Goal: Book appointment/travel/reservation

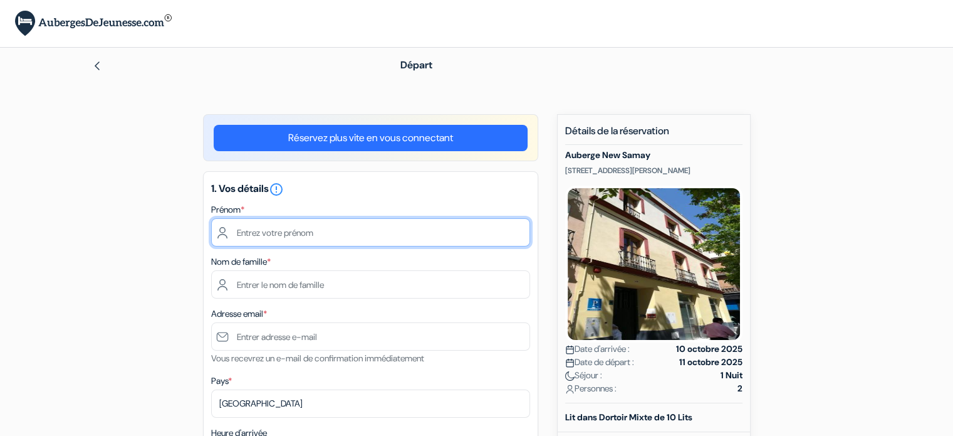
click at [241, 240] on input "text" at bounding box center [370, 232] width 319 height 28
type input "[PERSON_NAME]"
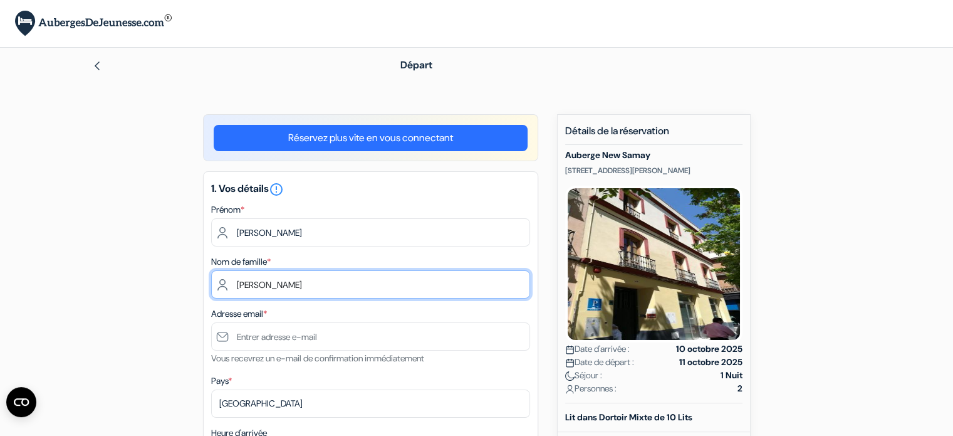
type input "[PERSON_NAME]"
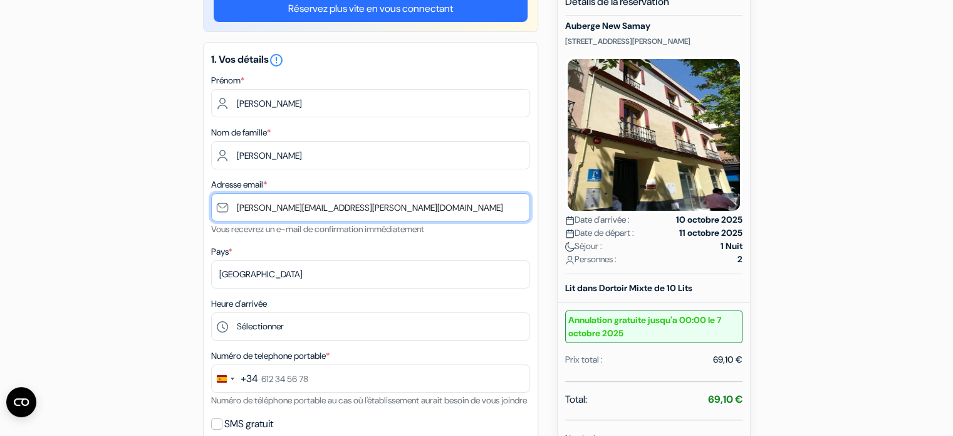
scroll to position [130, 0]
type input "[PERSON_NAME][EMAIL_ADDRESS][PERSON_NAME][DOMAIN_NAME]"
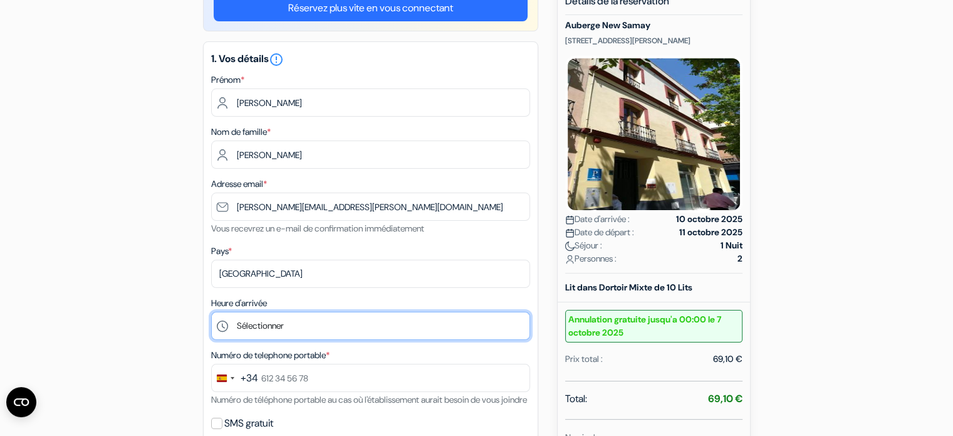
click at [268, 330] on select "Sélectionner 14:00 15:00 16:00 17:00 18:00 19:00 20:00 21:00 22:00 23:00 0:00" at bounding box center [370, 325] width 319 height 28
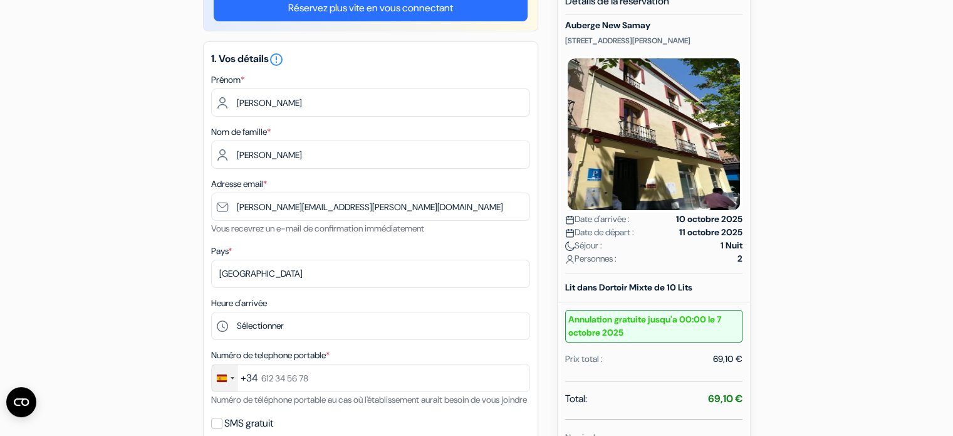
click at [228, 381] on div "Change country, selected Spain (+34)" at bounding box center [225, 377] width 26 height 27
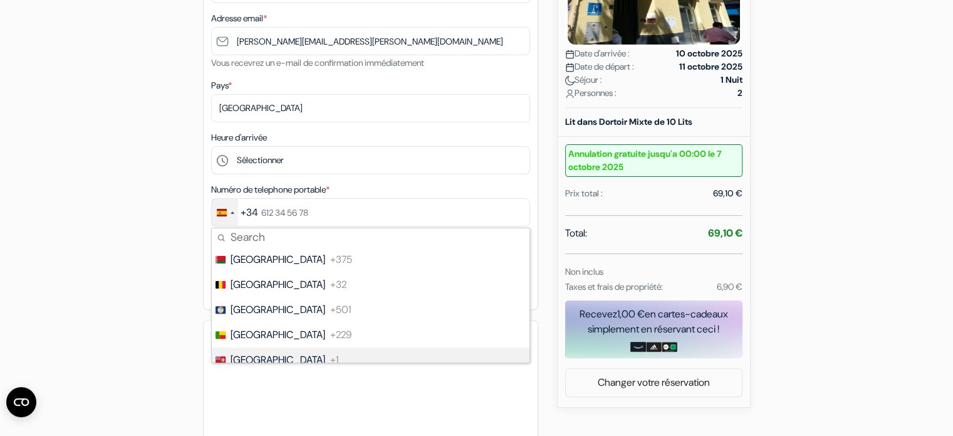
scroll to position [500, 0]
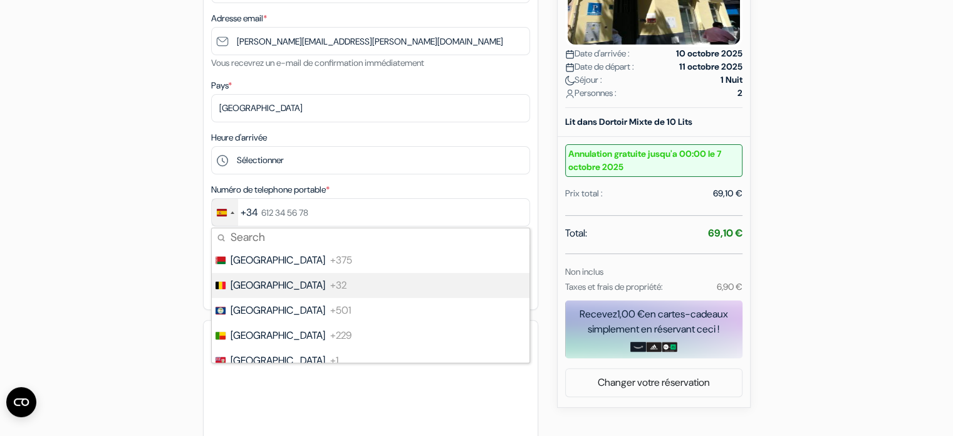
click at [242, 292] on span "[GEOGRAPHIC_DATA]" at bounding box center [278, 285] width 95 height 15
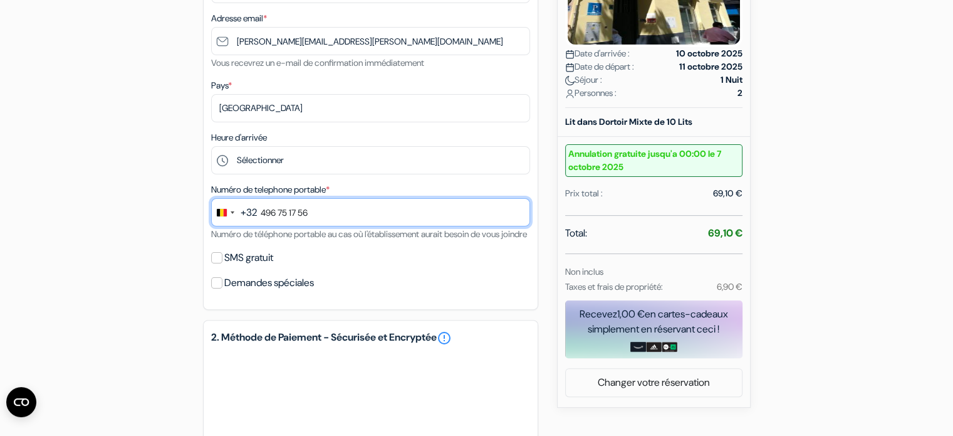
type input "496 75 17 56"
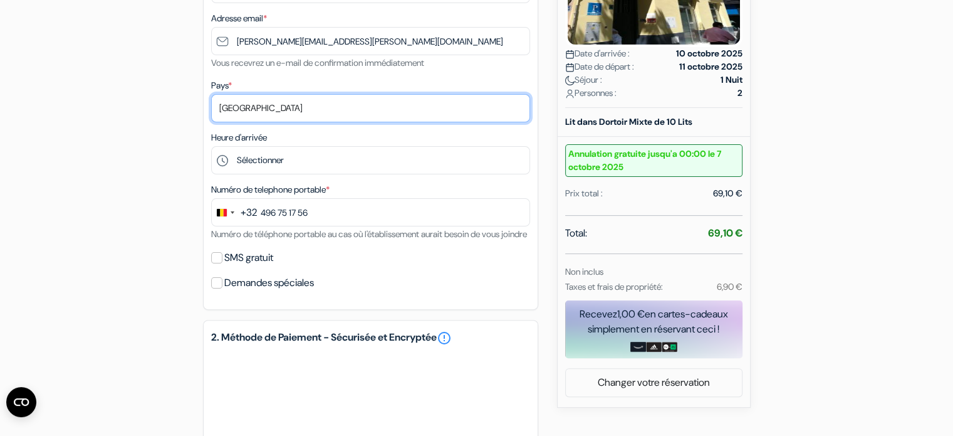
click at [241, 109] on select "Selectionner le pays Abkhazie [GEOGRAPHIC_DATA] [GEOGRAPHIC_DATA] [GEOGRAPHIC_D…" at bounding box center [370, 108] width 319 height 28
select select "be"
click at [211, 95] on select "Selectionner le pays Abkhazie [GEOGRAPHIC_DATA] [GEOGRAPHIC_DATA] [GEOGRAPHIC_D…" at bounding box center [370, 108] width 319 height 28
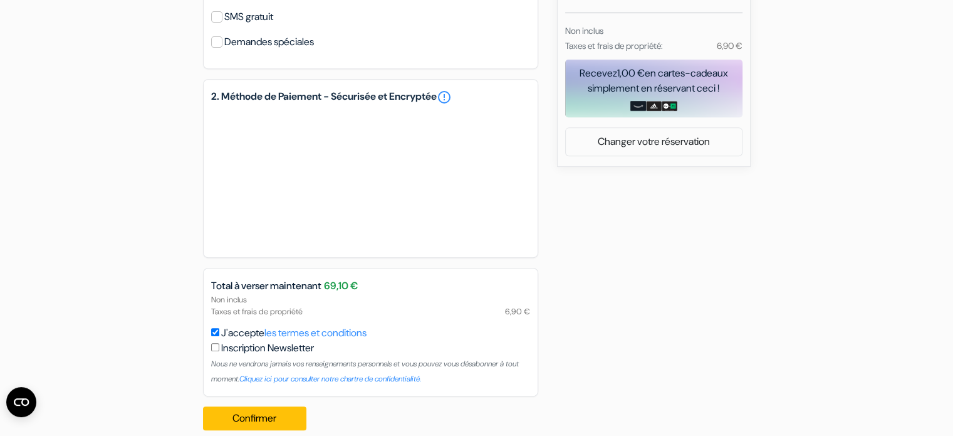
scroll to position [568, 0]
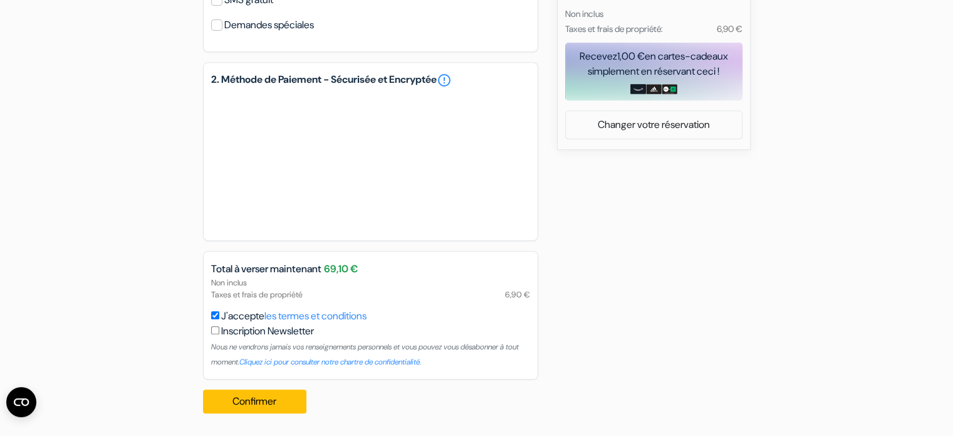
click at [270, 395] on button "Confirmer Loading..." at bounding box center [255, 401] width 104 height 24
click at [286, 403] on button "Confirmer Loading..." at bounding box center [255, 401] width 104 height 24
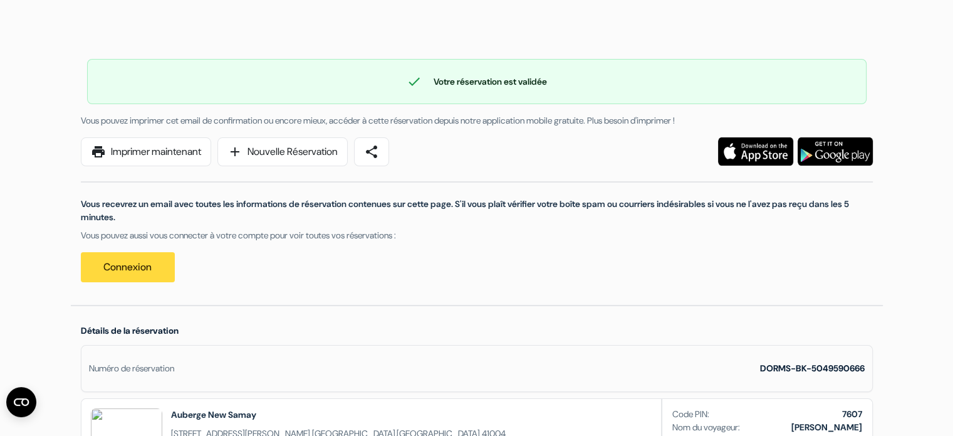
scroll to position [51, 0]
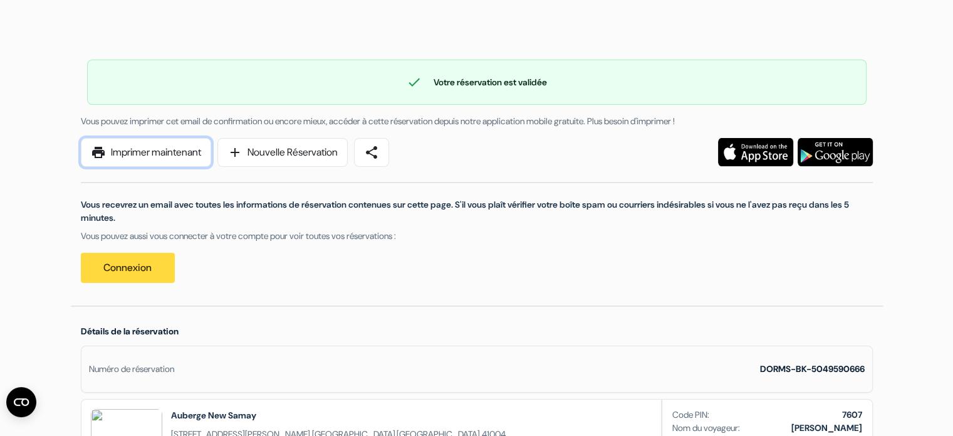
click at [157, 147] on link "print Imprimer maintenant" at bounding box center [146, 152] width 130 height 29
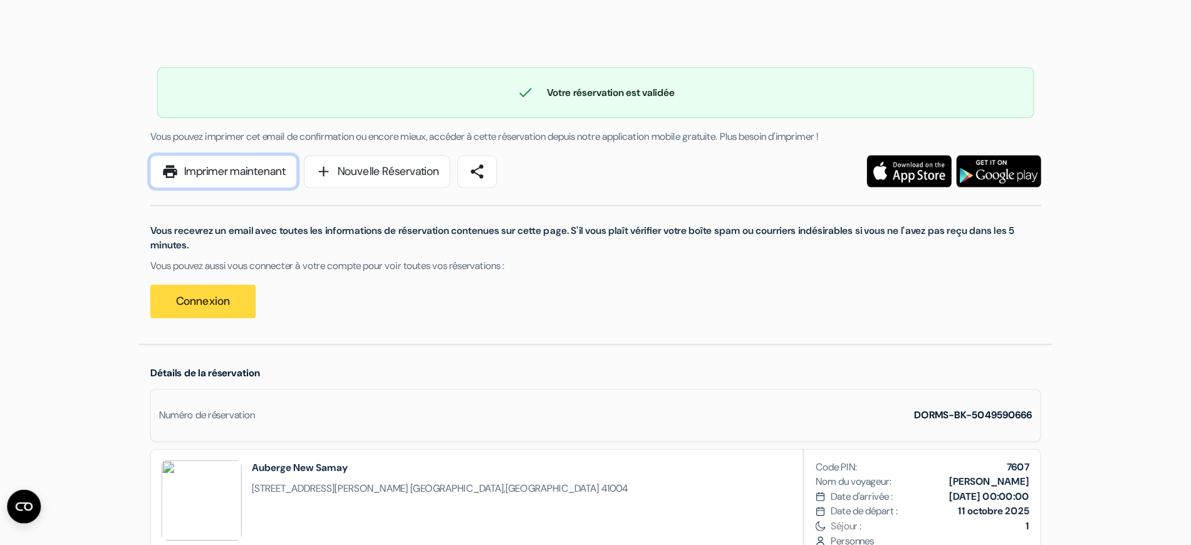
scroll to position [52, 0]
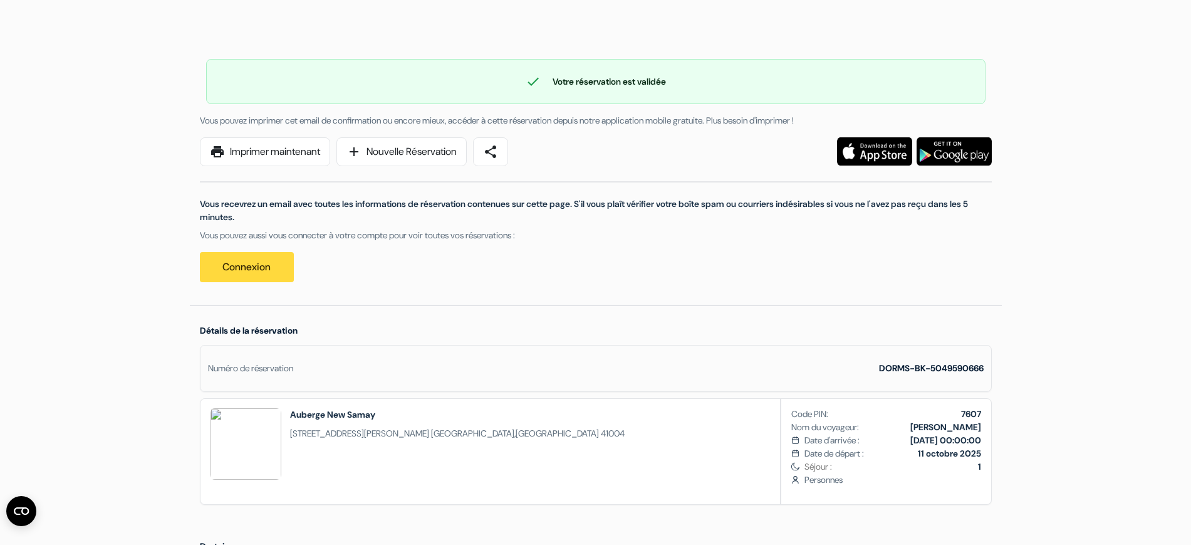
drag, startPoint x: 894, startPoint y: 0, endPoint x: 168, endPoint y: 94, distance: 731.8
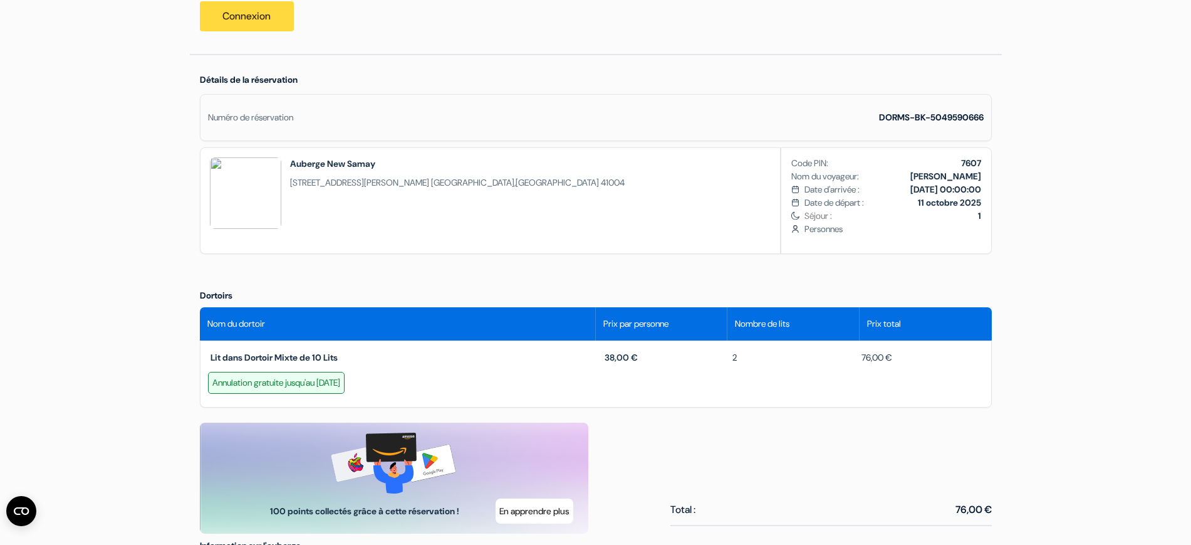
scroll to position [301, 0]
